Goal: Check status: Check status

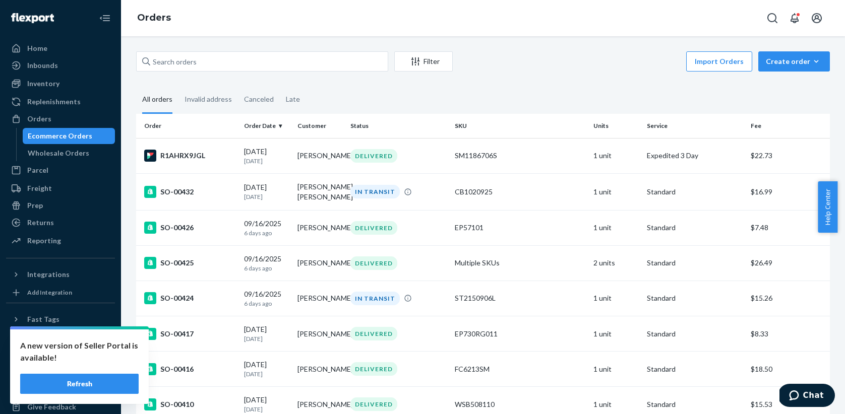
scroll to position [1, 0]
drag, startPoint x: 97, startPoint y: 387, endPoint x: 105, endPoint y: 383, distance: 8.8
click at [97, 387] on button "Refresh" at bounding box center [79, 384] width 118 height 20
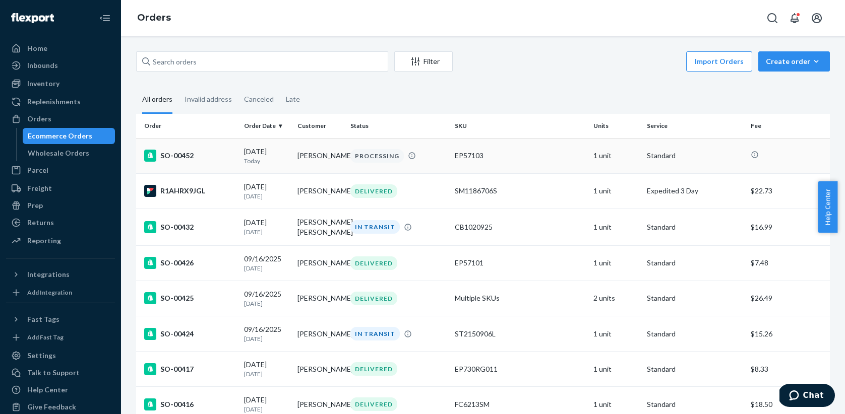
click at [317, 156] on td "[PERSON_NAME]" at bounding box center [319, 155] width 53 height 35
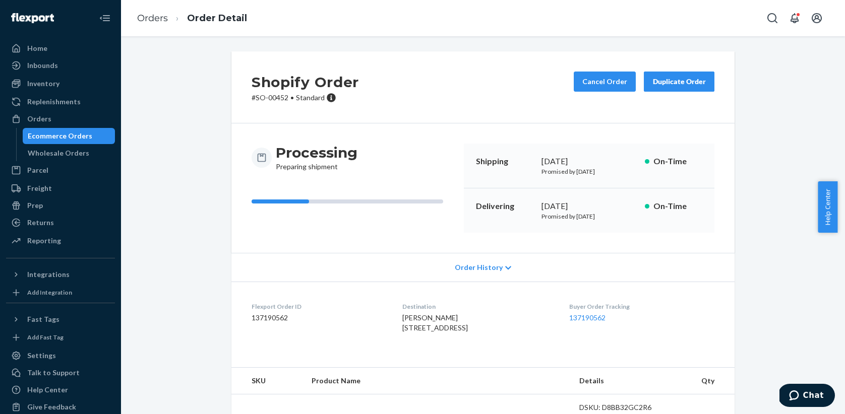
click at [74, 135] on div "Ecommerce Orders" at bounding box center [60, 136] width 65 height 10
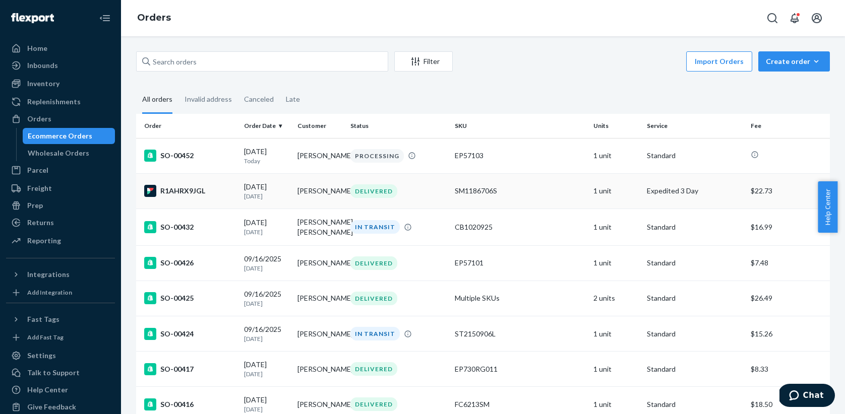
click at [361, 195] on div "DELIVERED" at bounding box center [373, 192] width 47 height 14
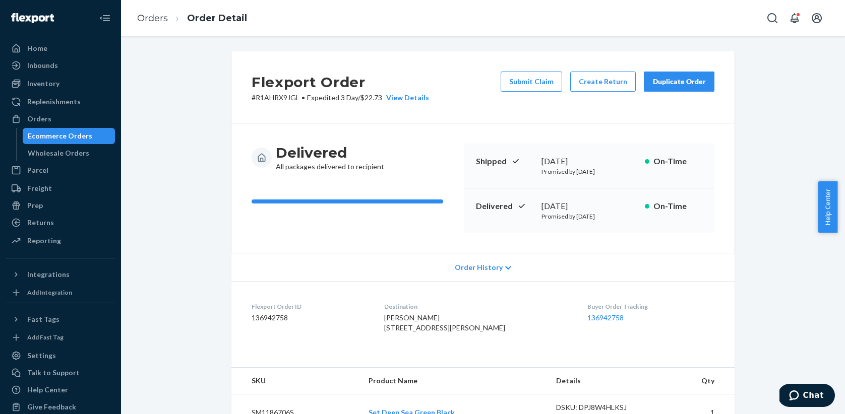
click at [71, 136] on div "Ecommerce Orders" at bounding box center [60, 136] width 65 height 10
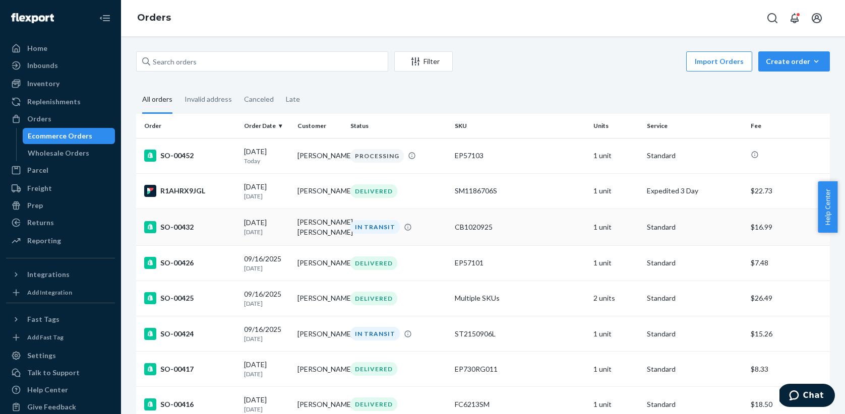
click at [365, 234] on div "IN TRANSIT" at bounding box center [374, 227] width 49 height 14
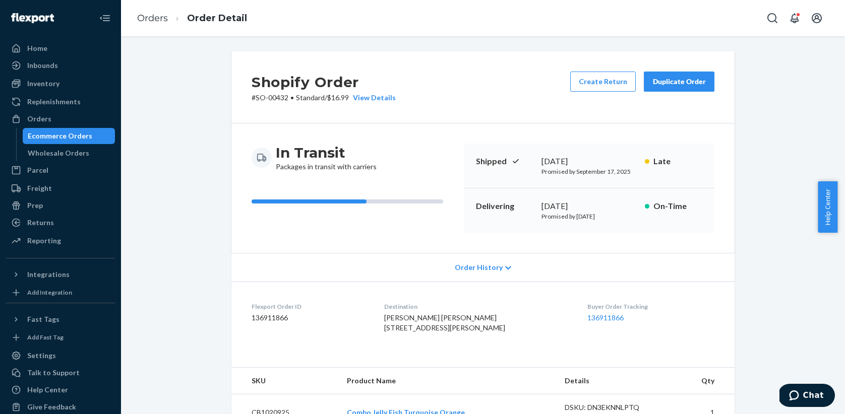
click at [77, 140] on div "Ecommerce Orders" at bounding box center [60, 136] width 65 height 10
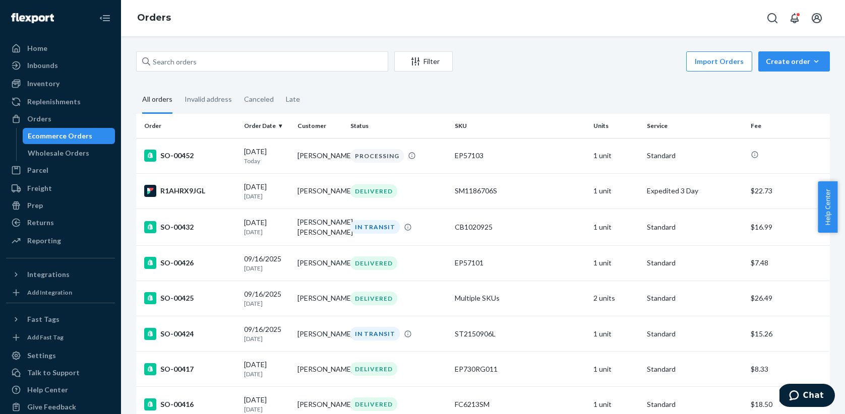
drag, startPoint x: 376, startPoint y: 335, endPoint x: 431, endPoint y: 334, distance: 55.0
click at [376, 335] on div "IN TRANSIT" at bounding box center [374, 334] width 49 height 14
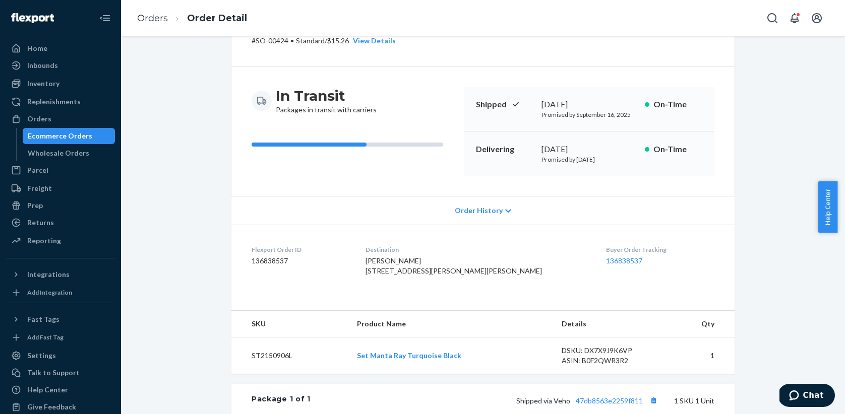
scroll to position [47, 0]
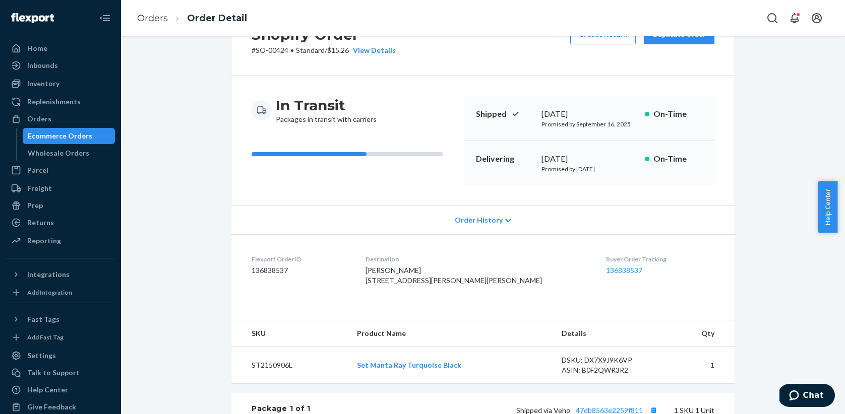
click at [64, 139] on div "Ecommerce Orders" at bounding box center [60, 136] width 65 height 10
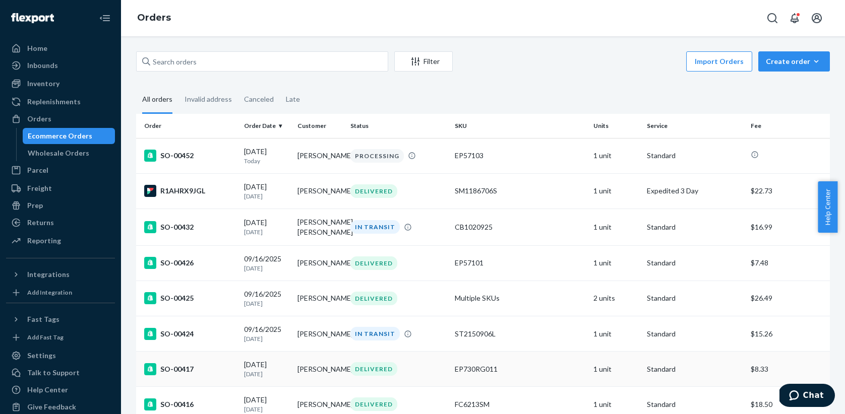
scroll to position [2, 0]
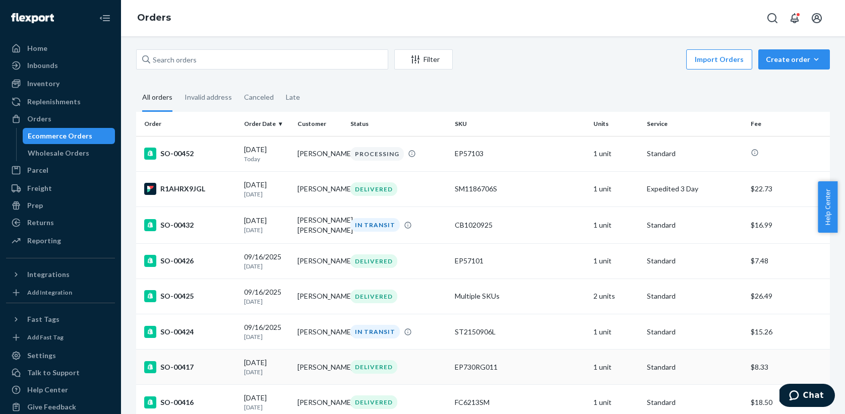
click at [366, 364] on div "DELIVERED" at bounding box center [373, 367] width 47 height 14
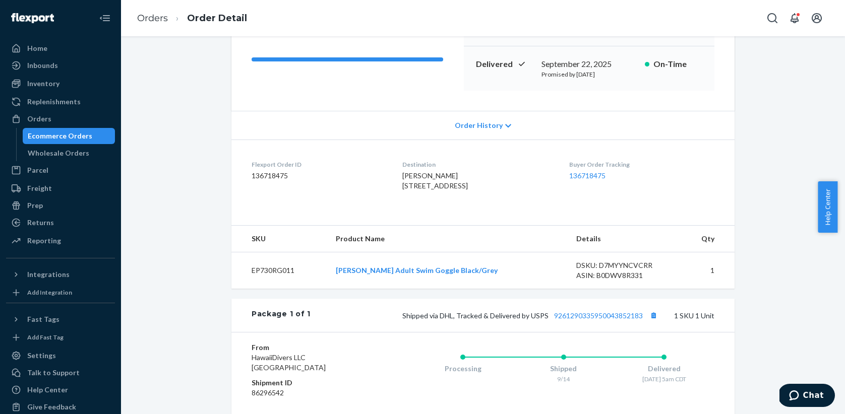
scroll to position [154, 0]
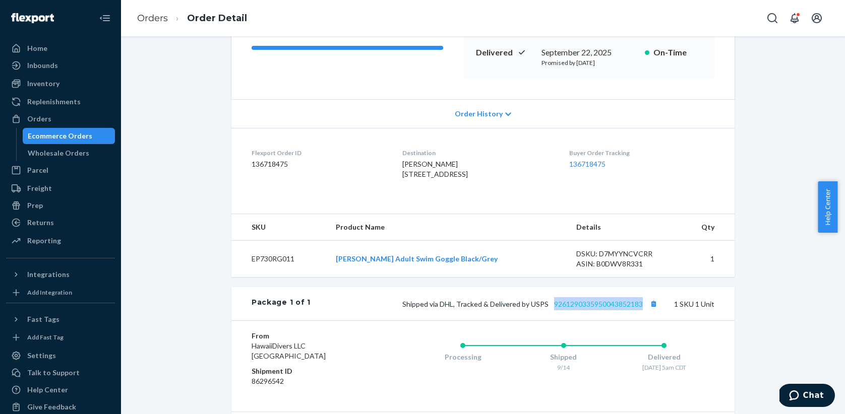
drag, startPoint x: 642, startPoint y: 323, endPoint x: 551, endPoint y: 326, distance: 91.3
click at [551, 309] on span "Shipped via DHL, Tracked & Delivered by USPS 9261290335950043852183" at bounding box center [531, 304] width 258 height 9
copy link "9261290335950043852183"
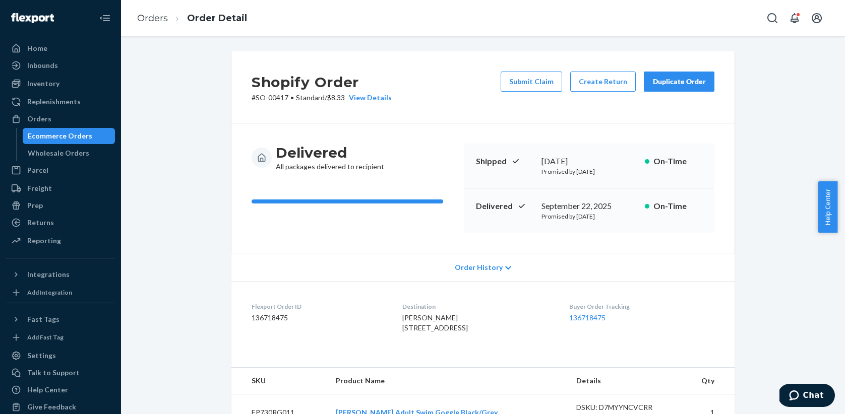
click at [72, 140] on div "Ecommerce Orders" at bounding box center [60, 136] width 65 height 10
